Goal: Task Accomplishment & Management: Use online tool/utility

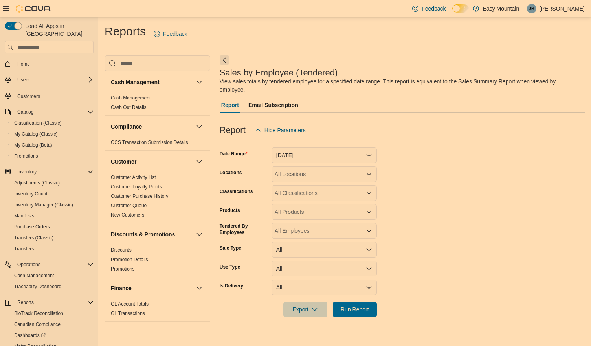
scroll to position [503, 0]
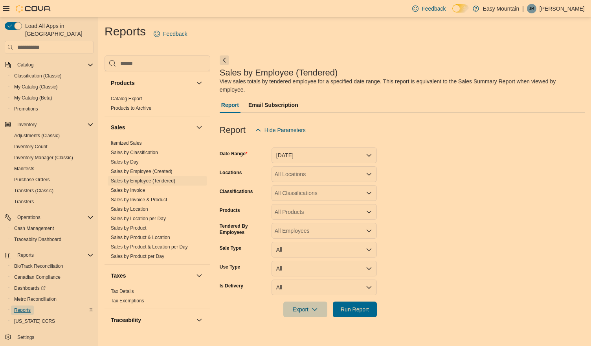
click at [22, 307] on span "Reports" at bounding box center [22, 310] width 17 height 6
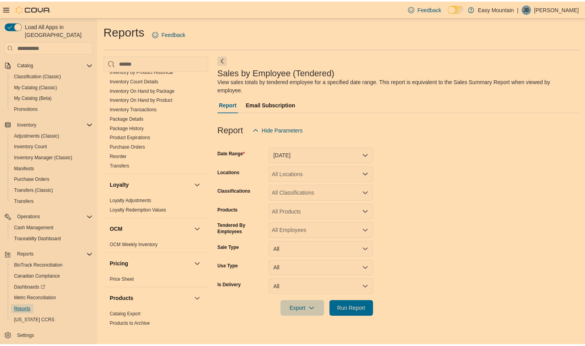
scroll to position [247, 0]
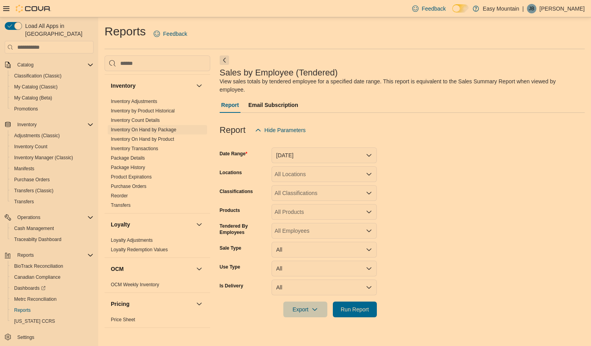
click at [170, 128] on link "Inventory On Hand by Package" at bounding box center [144, 130] width 66 height 6
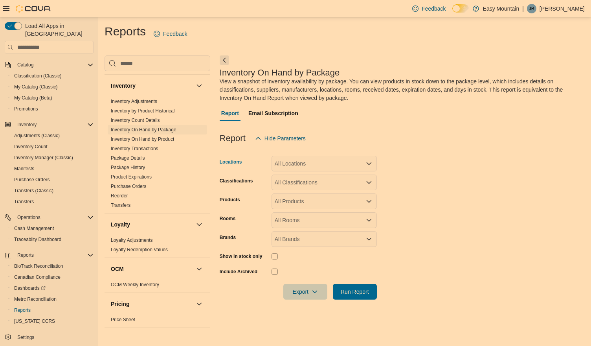
click at [306, 162] on div "All Locations" at bounding box center [324, 164] width 105 height 16
click at [306, 179] on span "Easy Mountain" at bounding box center [303, 177] width 37 height 8
click at [306, 179] on span "[STREET_ADDRESS]" at bounding box center [316, 177] width 54 height 8
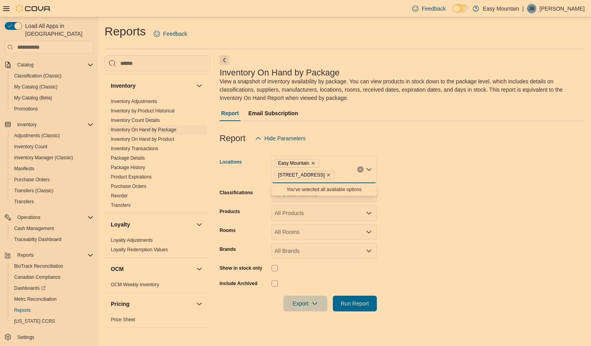
click at [394, 158] on form "Locations Easy Mountain [STREET_ADDRESS] Combo box. Selected. [GEOGRAPHIC_DATA]…" at bounding box center [402, 228] width 365 height 165
click at [318, 193] on div "All Classifications" at bounding box center [324, 194] width 105 height 16
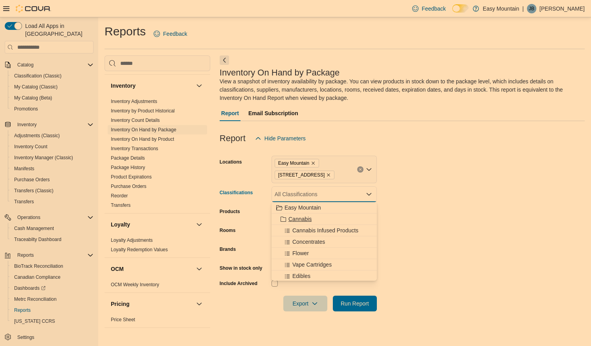
click at [300, 216] on span "Cannabis" at bounding box center [300, 219] width 23 height 8
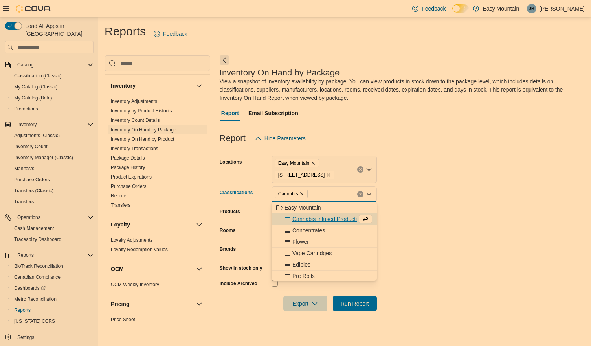
click at [428, 177] on form "Locations Easy Mountain [STREET_ADDRESS] Classifications Cannabis Combo box. Se…" at bounding box center [402, 228] width 365 height 165
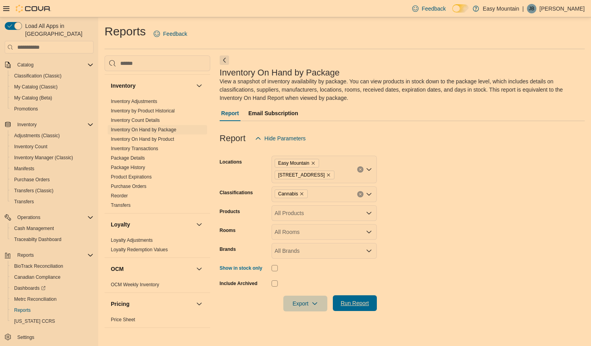
click at [346, 299] on span "Run Report" at bounding box center [355, 303] width 35 height 16
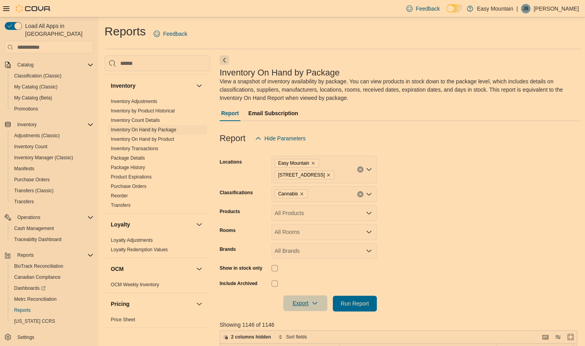
click at [305, 298] on span "Export" at bounding box center [305, 303] width 35 height 16
click at [307, 258] on span "Export to Excel" at bounding box center [306, 256] width 35 height 6
